Goal: Task Accomplishment & Management: Complete application form

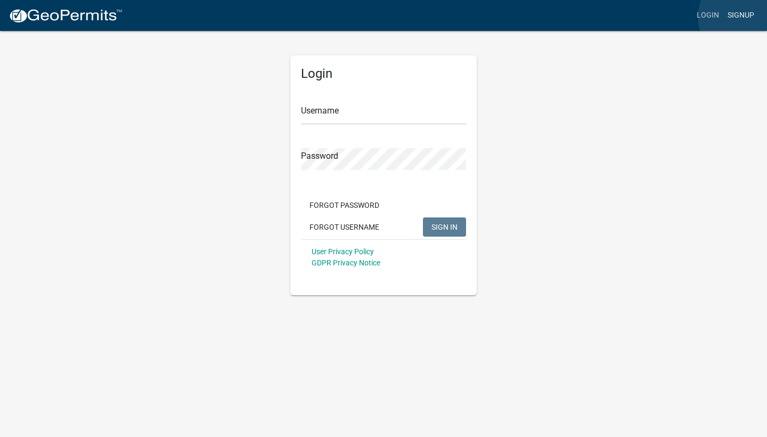
click at [741, 17] on link "Signup" at bounding box center [740, 15] width 35 height 20
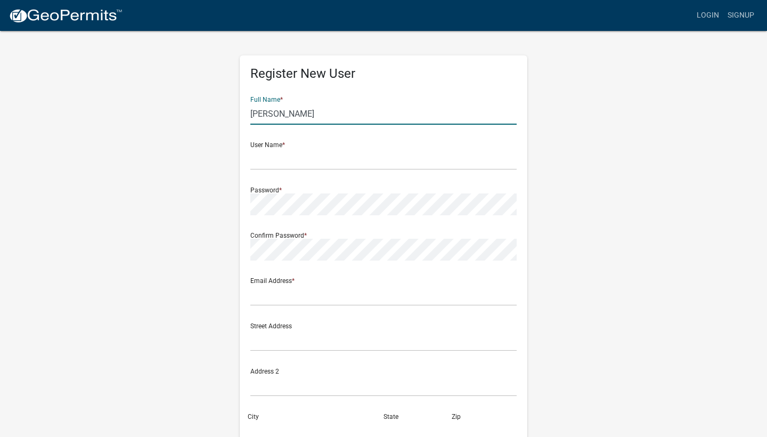
click at [400, 111] on input "[PERSON_NAME]" at bounding box center [383, 114] width 266 height 22
type input "[PERSON_NAME]"
click at [392, 158] on input "text" at bounding box center [383, 159] width 266 height 22
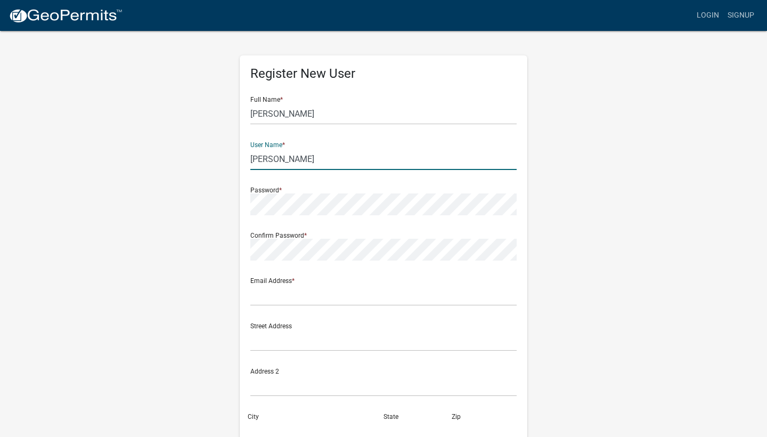
type input "[PERSON_NAME]"
type input "b.m.baughman@gmail.com"
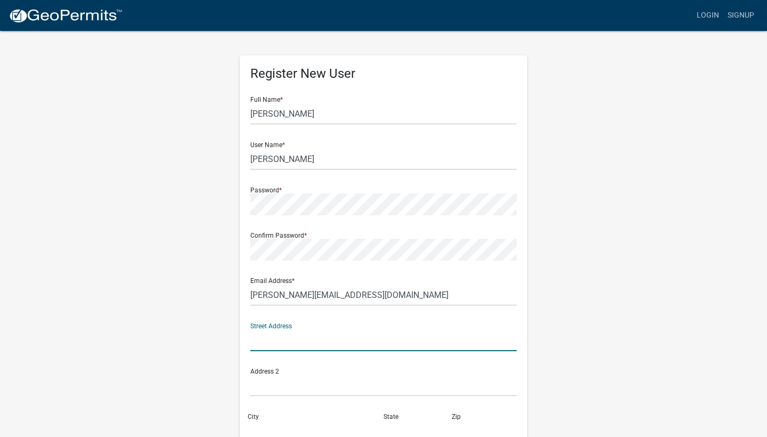
type input "[STREET_ADDRESS]"
type input "Brook"
type input "IN"
type input "47922"
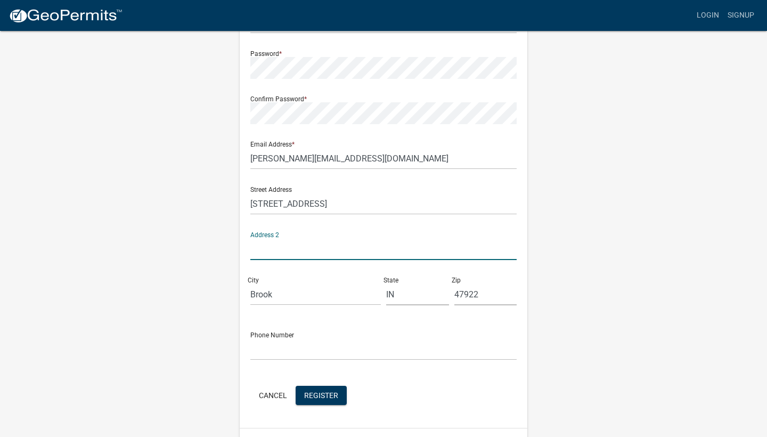
scroll to position [145, 0]
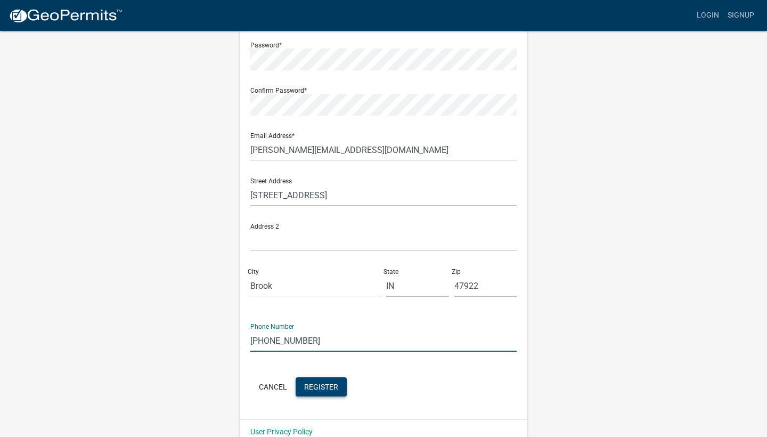
type input "[PHONE_NUMBER]"
click at [315, 389] on span "Register" at bounding box center [321, 386] width 34 height 9
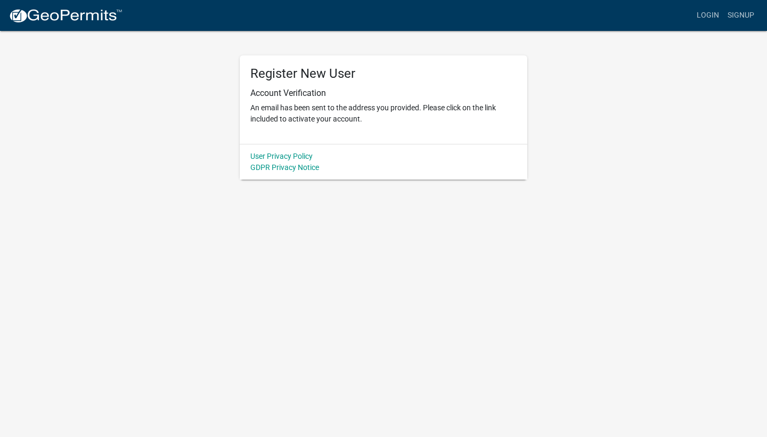
scroll to position [0, 0]
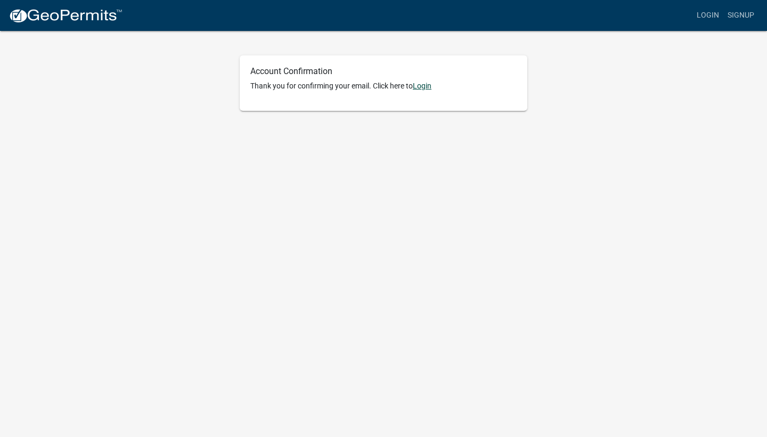
click at [424, 87] on link "Login" at bounding box center [422, 85] width 19 height 9
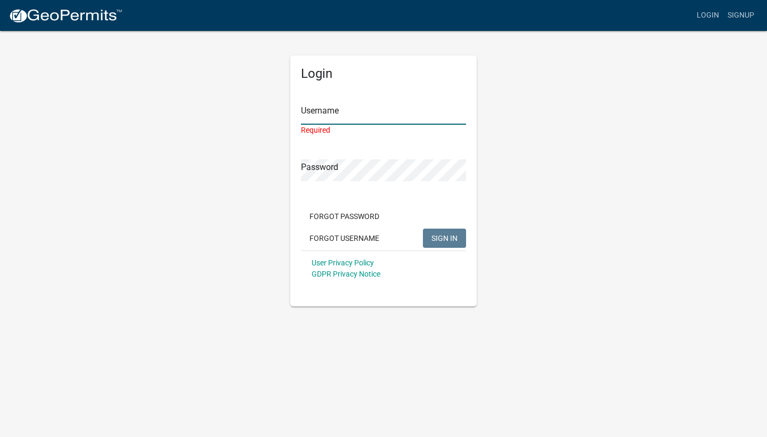
type input "[PERSON_NAME]"
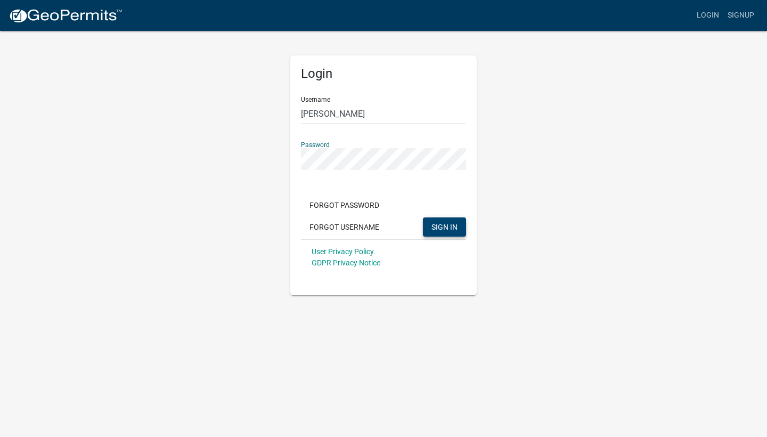
click at [443, 225] on span "SIGN IN" at bounding box center [444, 226] width 26 height 9
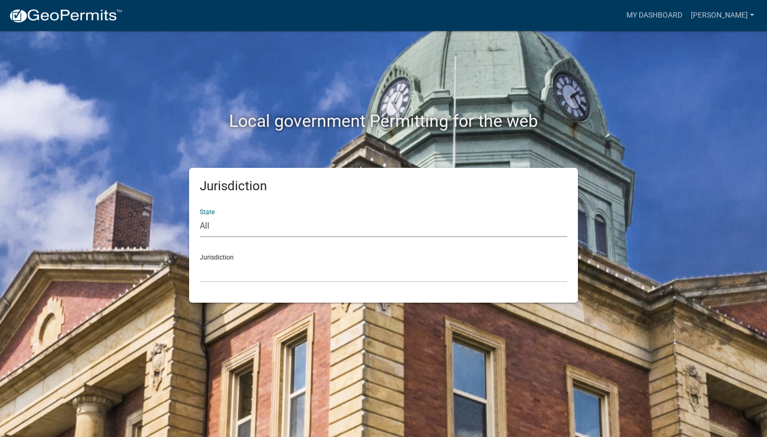
select select "Indiana"
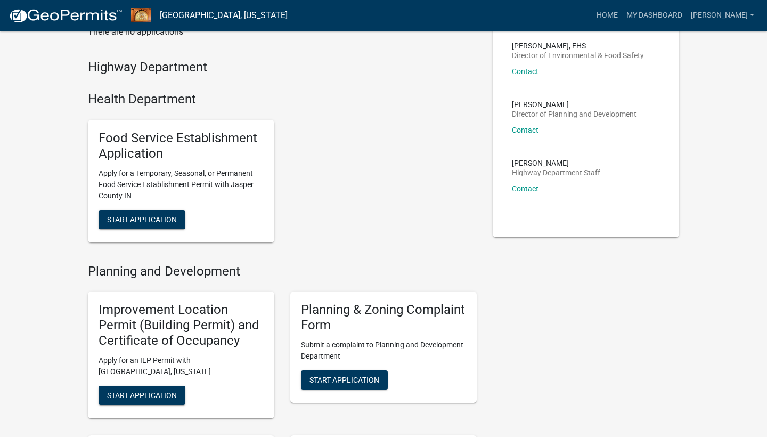
scroll to position [81, 0]
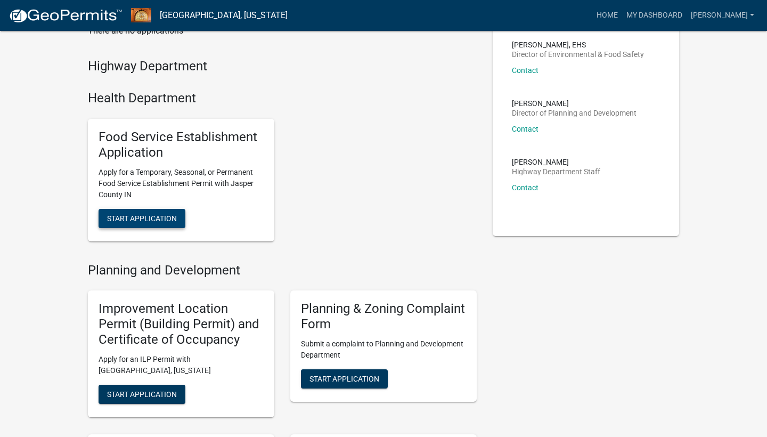
click at [143, 214] on span "Start Application" at bounding box center [142, 218] width 70 height 9
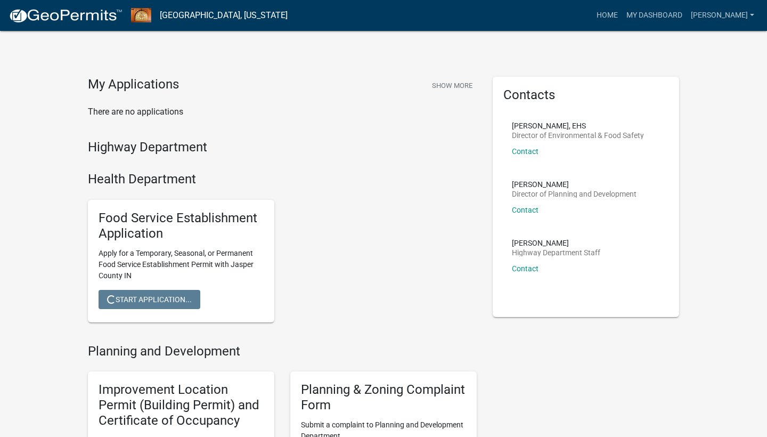
scroll to position [0, 0]
click at [337, 154] on div "Highway Department" at bounding box center [282, 150] width 389 height 20
click at [132, 305] on button "Start Application" at bounding box center [142, 299] width 87 height 19
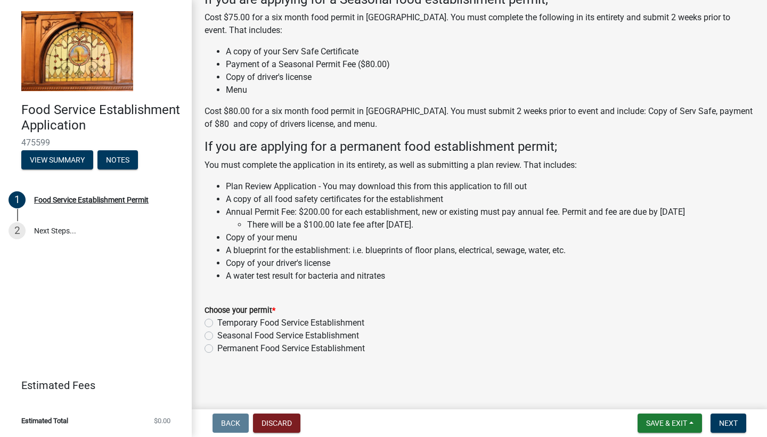
scroll to position [222, 0]
click at [217, 334] on label "Seasonal Food Service Establishment" at bounding box center [288, 336] width 142 height 13
click at [217, 334] on input "Seasonal Food Service Establishment" at bounding box center [220, 333] width 7 height 7
radio input "true"
click at [734, 427] on button "Next" at bounding box center [728, 422] width 36 height 19
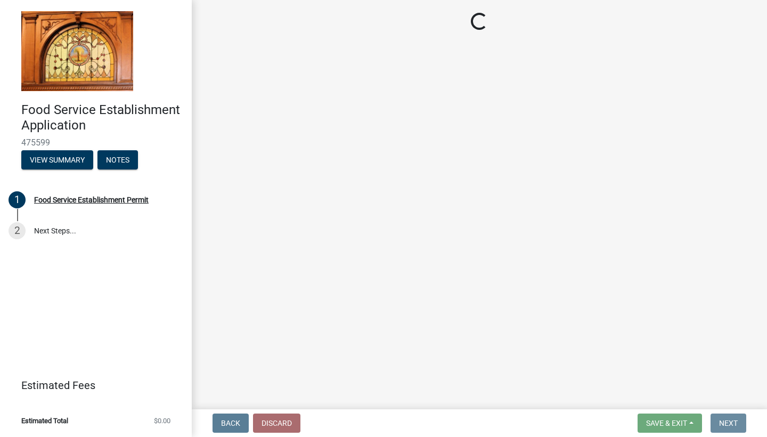
scroll to position [0, 0]
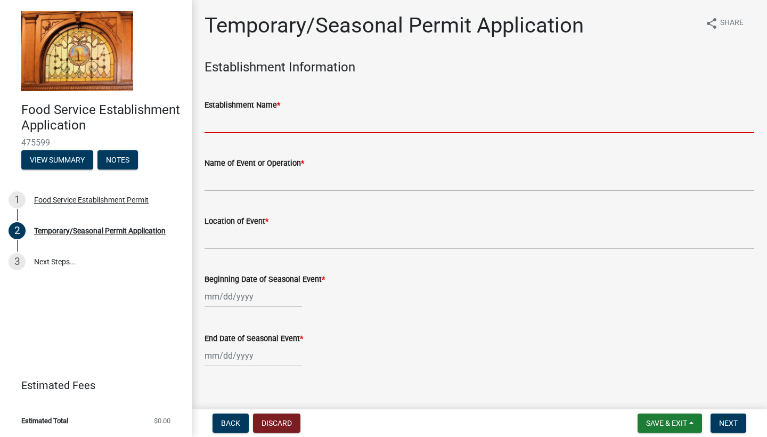
click at [280, 122] on input "Establishment Name *" at bounding box center [480, 122] width 550 height 22
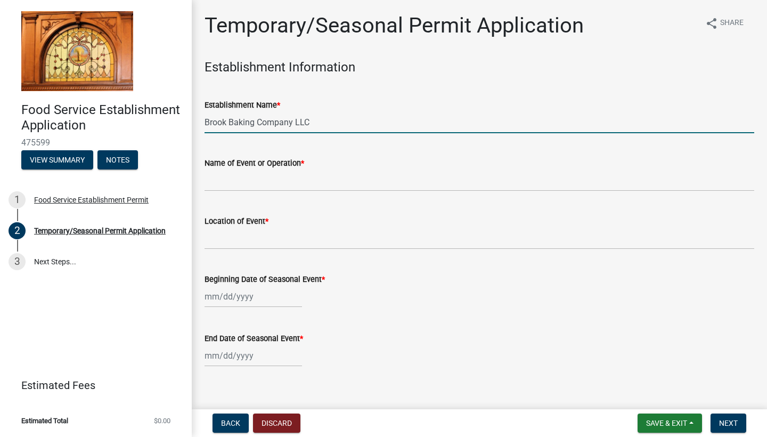
type input "Brook Baking Company LLC"
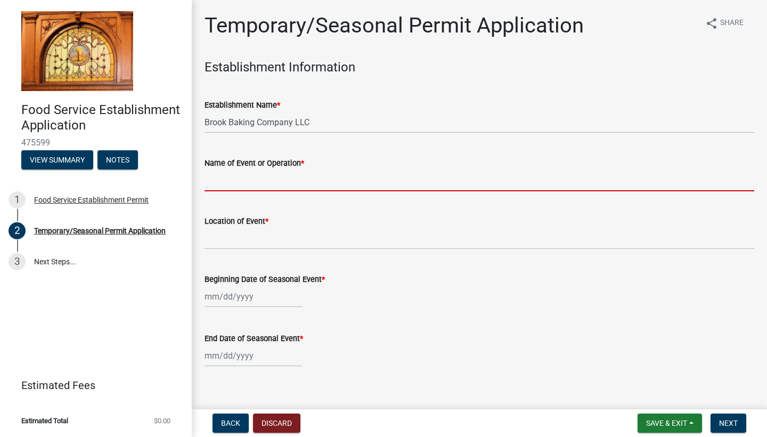
click at [261, 181] on input "Name of Event or Operation *" at bounding box center [480, 180] width 550 height 22
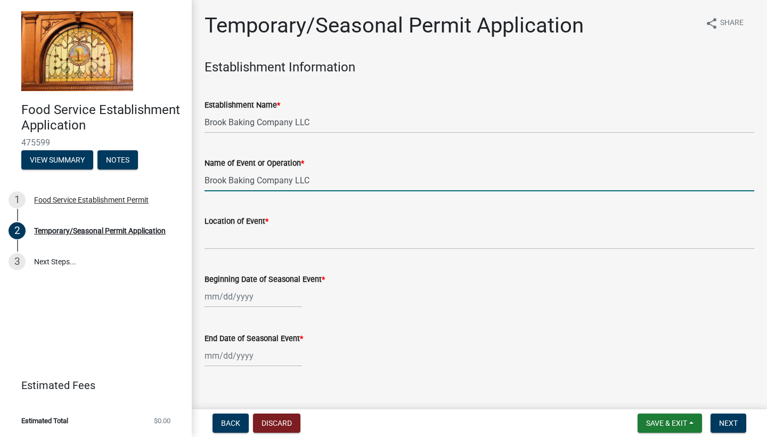
type input "Brook Baking Company LLC"
click at [251, 241] on input "Location of Event *" at bounding box center [480, 238] width 550 height 22
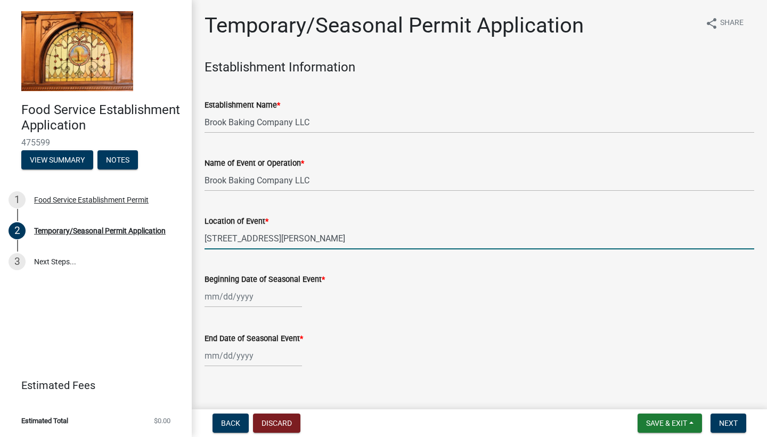
type input "[STREET_ADDRESS][PERSON_NAME]"
select select "9"
select select "2025"
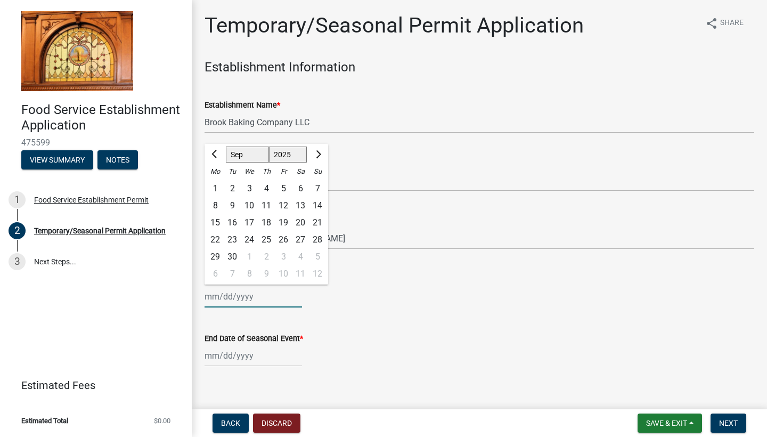
click at [224, 300] on input "Beginning Date of Seasonal Event *" at bounding box center [253, 296] width 97 height 22
click at [230, 204] on div "9" at bounding box center [232, 205] width 17 height 17
type input "[DATE]"
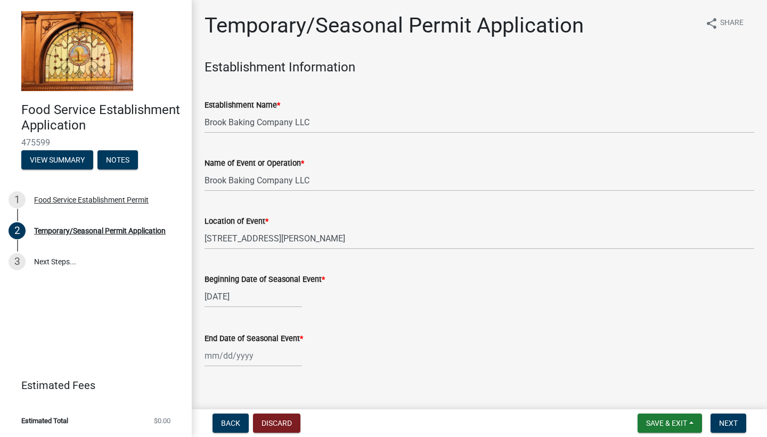
click at [229, 356] on div at bounding box center [253, 356] width 97 height 22
select select "9"
select select "2025"
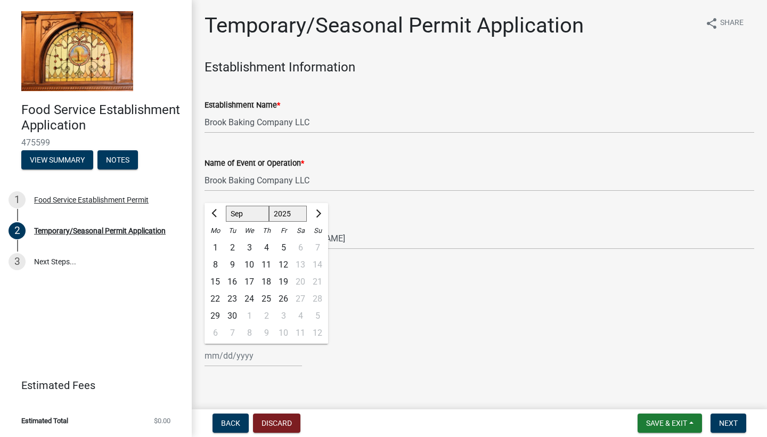
click at [319, 213] on span "Next month" at bounding box center [317, 213] width 8 height 8
click at [318, 213] on span "Next month" at bounding box center [317, 213] width 8 height 8
select select "12"
click at [246, 314] on div "31" at bounding box center [249, 315] width 17 height 17
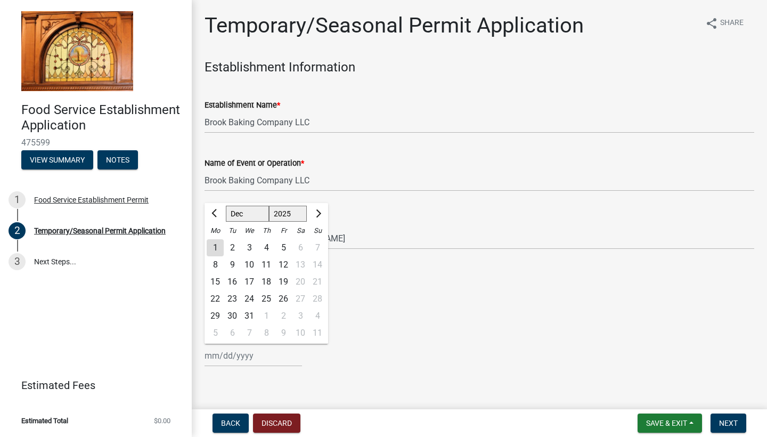
type input "[DATE]"
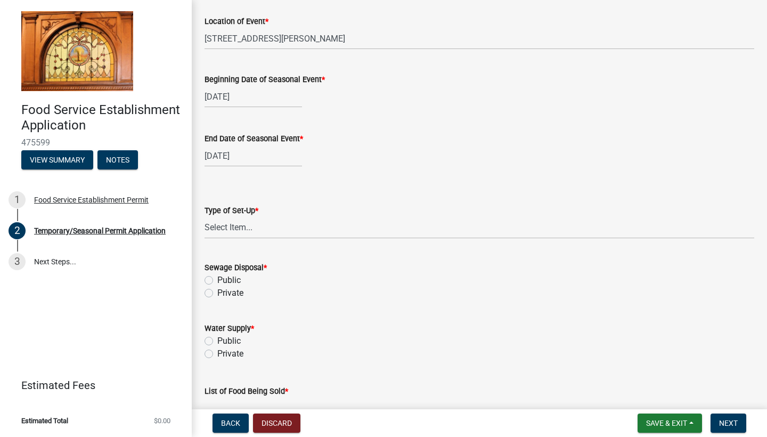
scroll to position [200, 0]
select select "80fc551e-cce0-450e-93e3-628580fa2fba"
click at [217, 293] on label "Private" at bounding box center [230, 292] width 26 height 13
click at [217, 293] on input "Private" at bounding box center [220, 289] width 7 height 7
radio input "true"
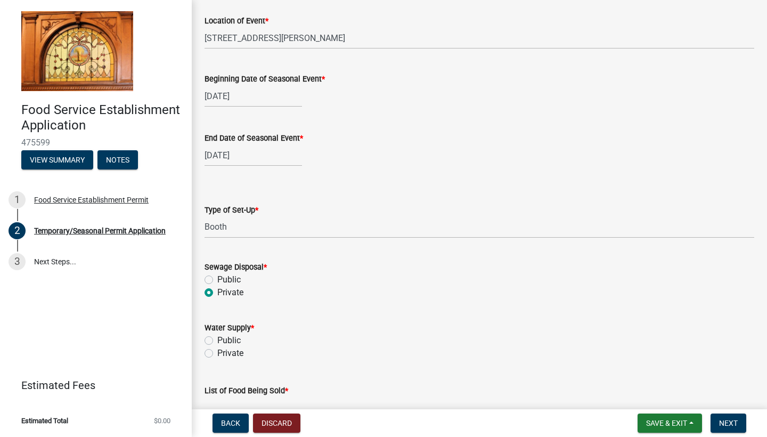
click at [217, 355] on label "Private" at bounding box center [230, 353] width 26 height 13
click at [217, 354] on input "Private" at bounding box center [220, 350] width 7 height 7
radio input "true"
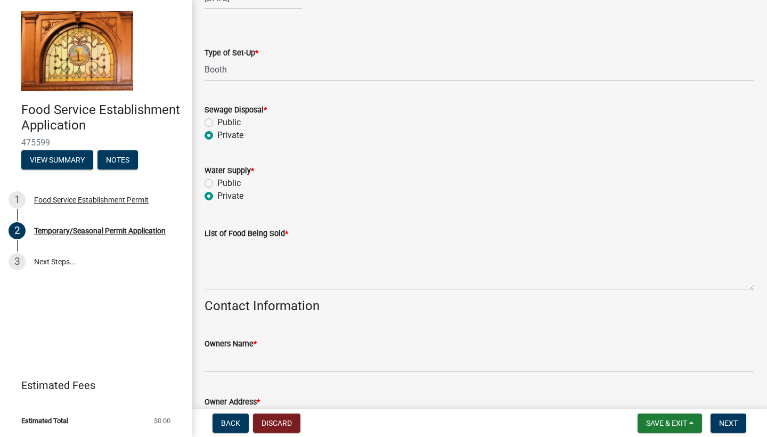
scroll to position [358, 0]
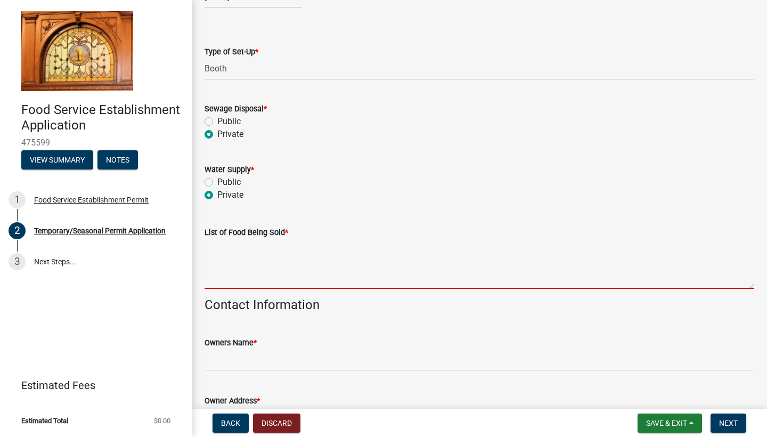
click at [276, 275] on textarea "List of Food Being Sold *" at bounding box center [480, 264] width 550 height 50
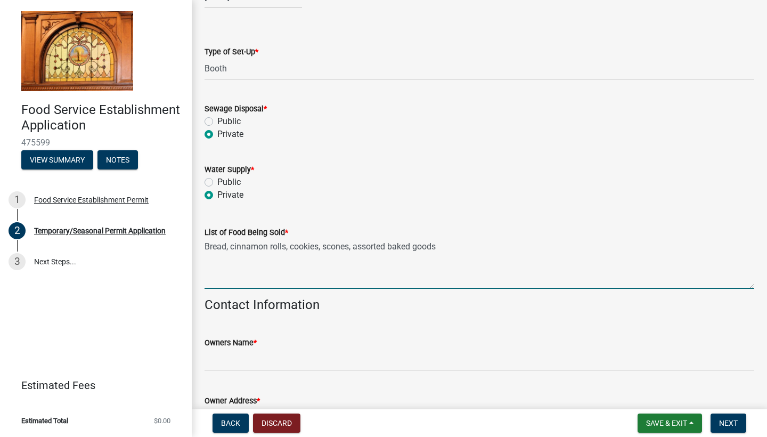
type textarea "Bread, cinnamon rolls, cookies, scones, assorted baked goods"
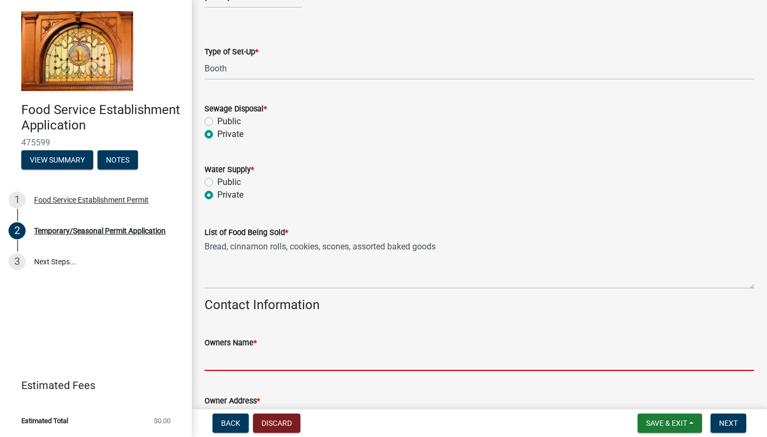
click at [250, 360] on input "Owners Name *" at bounding box center [480, 360] width 550 height 22
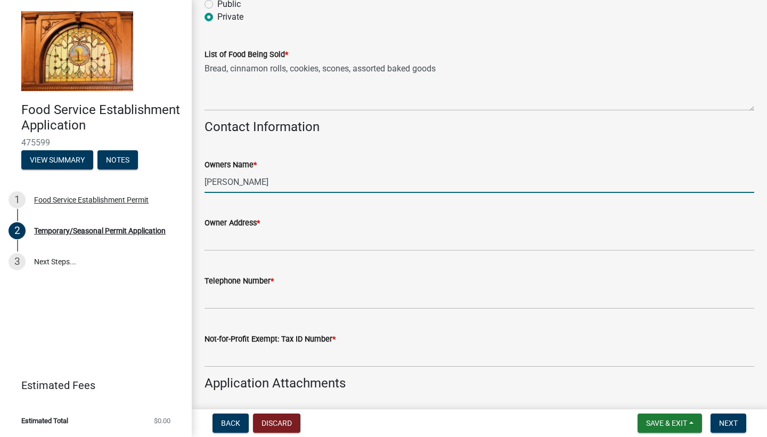
scroll to position [547, 0]
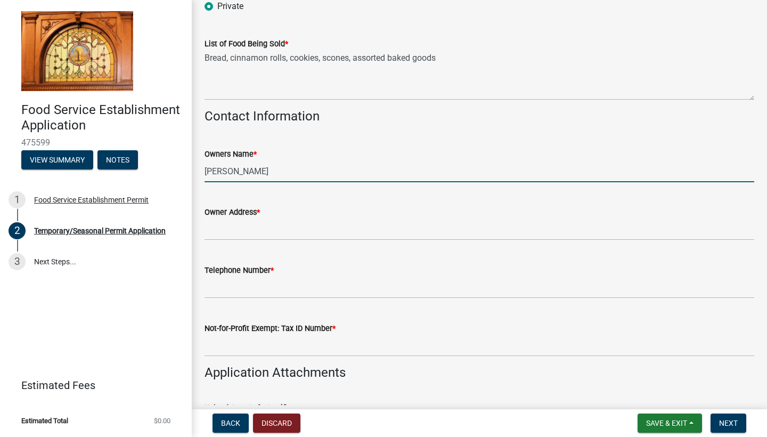
type input "[PERSON_NAME]"
click at [215, 229] on input "Owner Address *" at bounding box center [480, 229] width 550 height 22
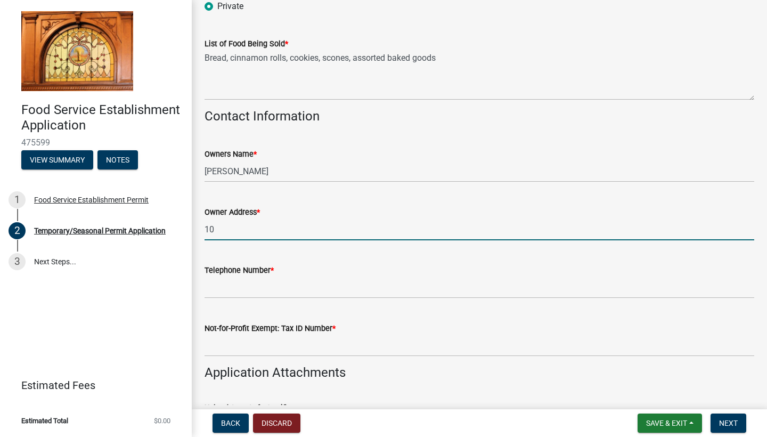
type input "105"
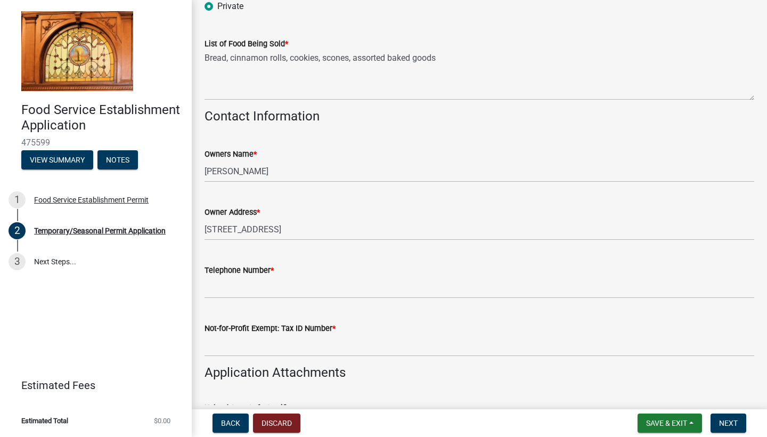
click at [284, 229] on input "[STREET_ADDRESS]" at bounding box center [480, 229] width 550 height 22
type input "[STREET_ADDRESS]"
click at [267, 289] on input "Telephone Number *" at bounding box center [480, 287] width 550 height 22
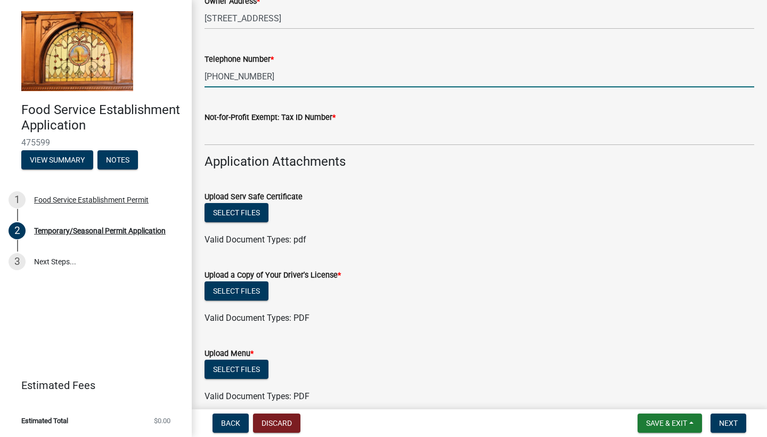
scroll to position [762, 0]
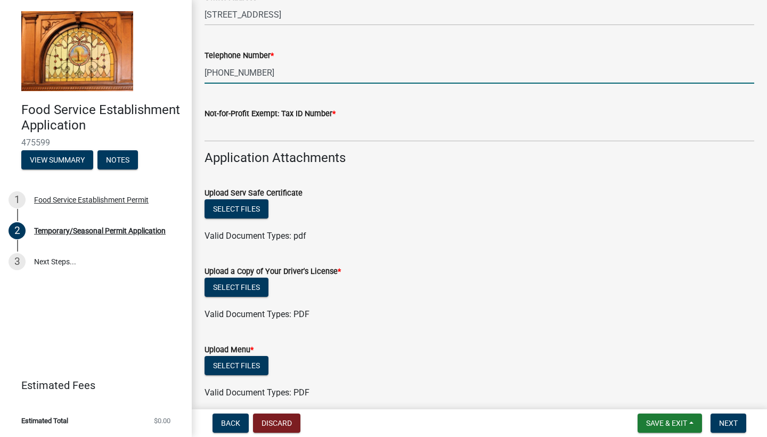
type input "[PHONE_NUMBER]"
click at [271, 135] on input "Not-for-Profit Exempt: Tax ID Number *" at bounding box center [480, 131] width 550 height 22
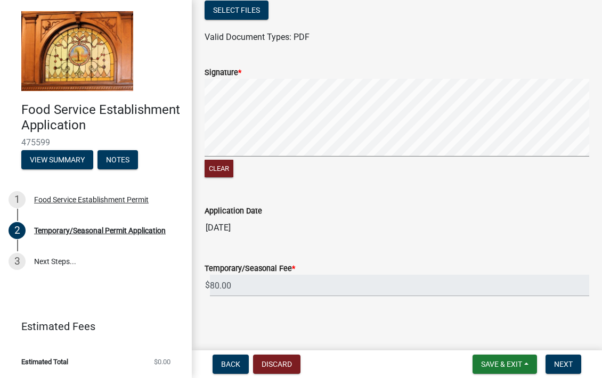
scroll to position [1149, 0]
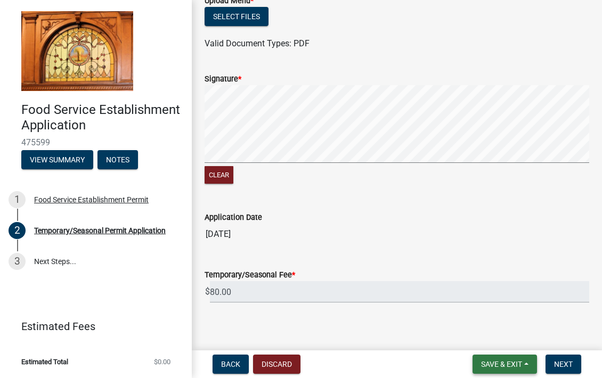
click at [501, 369] on button "Save & Exit" at bounding box center [504, 364] width 64 height 19
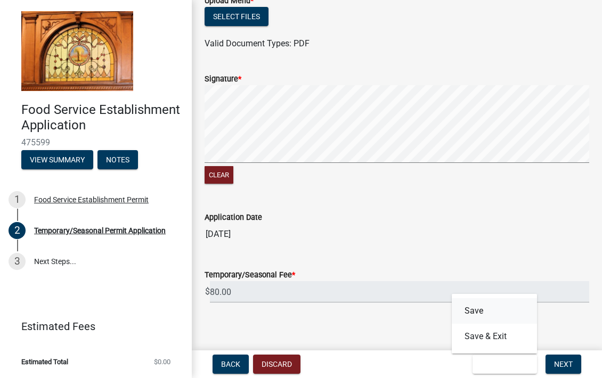
click at [480, 312] on button "Save" at bounding box center [494, 311] width 85 height 26
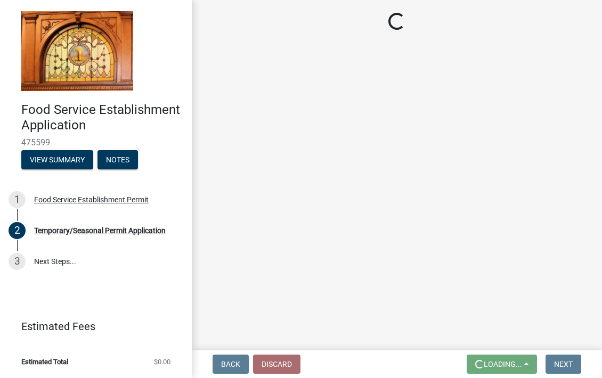
scroll to position [0, 0]
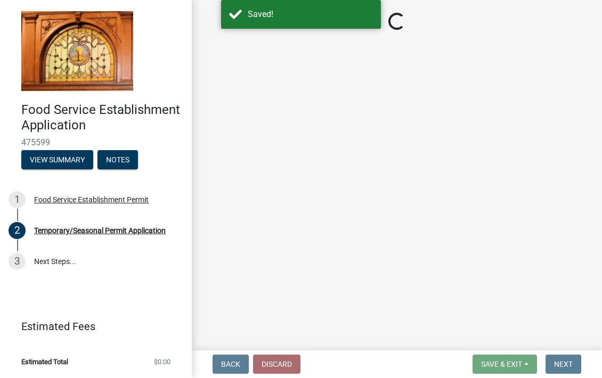
select select "80fc551e-cce0-450e-93e3-628580fa2fba"
